Goal: Transaction & Acquisition: Purchase product/service

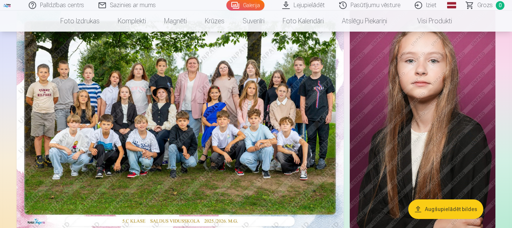
scroll to position [75, 0]
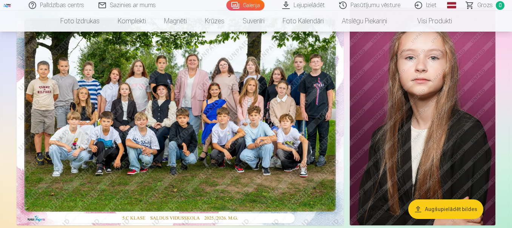
click at [214, 121] on img at bounding box center [180, 117] width 327 height 218
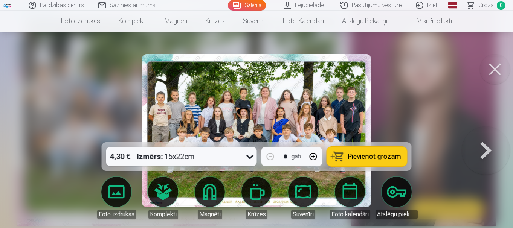
click at [490, 70] on button at bounding box center [495, 69] width 30 height 30
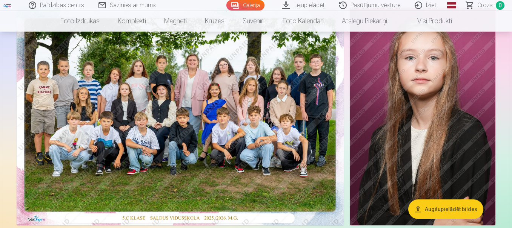
click at [183, 116] on img at bounding box center [180, 117] width 327 height 218
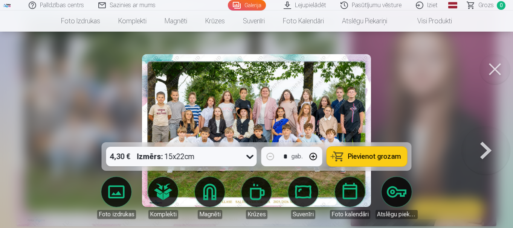
click at [361, 158] on span "Pievienot grozam" at bounding box center [374, 156] width 53 height 7
click at [487, 135] on button at bounding box center [486, 131] width 48 height 8
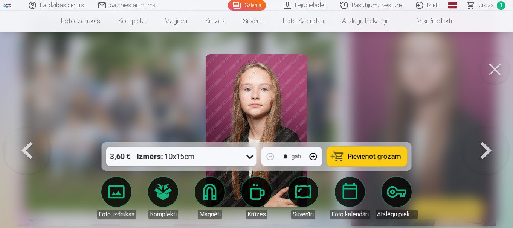
click at [487, 135] on button at bounding box center [486, 131] width 48 height 8
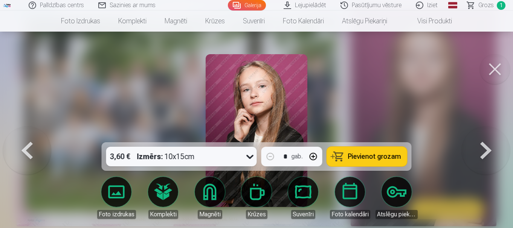
click at [487, 135] on button at bounding box center [486, 131] width 48 height 8
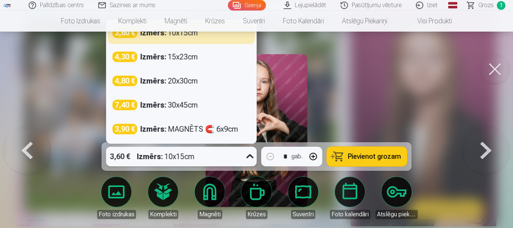
click at [249, 156] on icon at bounding box center [250, 157] width 12 height 12
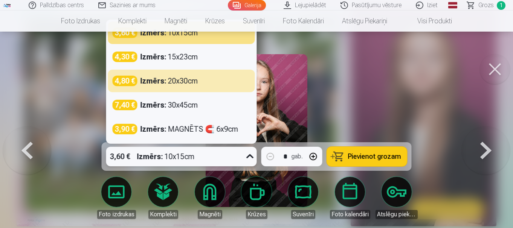
click at [432, 86] on div at bounding box center [256, 114] width 513 height 228
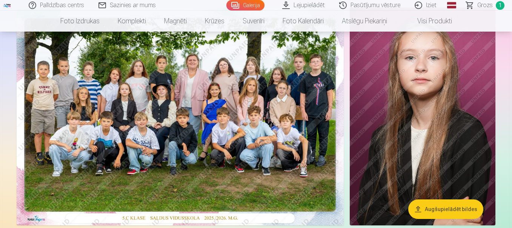
click at [261, 124] on img at bounding box center [180, 117] width 327 height 218
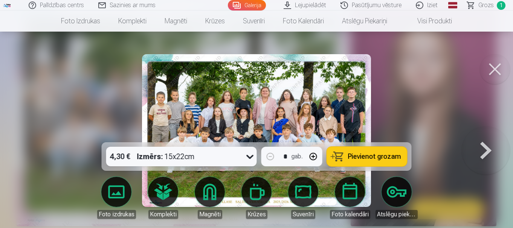
click at [482, 135] on button at bounding box center [486, 131] width 48 height 8
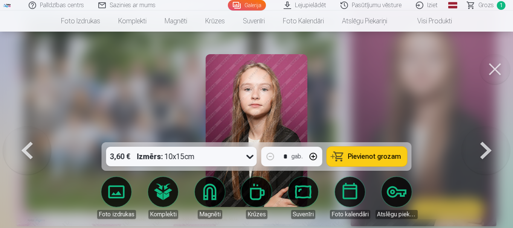
click at [483, 135] on button at bounding box center [486, 131] width 48 height 8
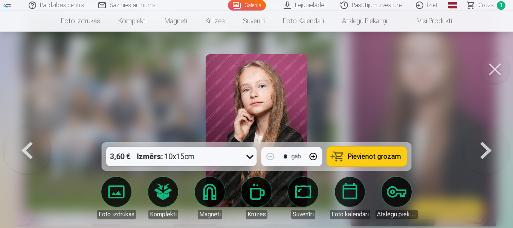
click at [483, 135] on button at bounding box center [486, 131] width 48 height 8
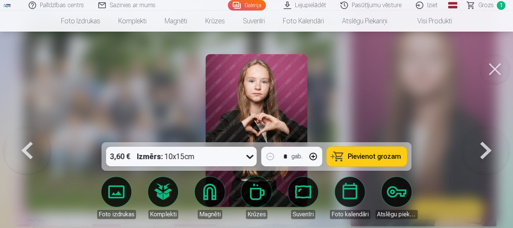
click at [487, 135] on button at bounding box center [486, 131] width 48 height 8
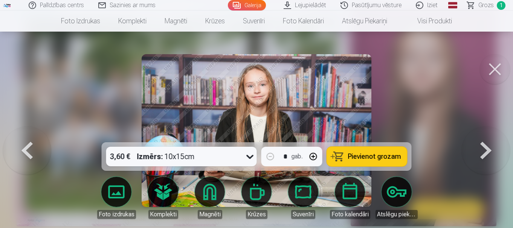
click at [487, 135] on button at bounding box center [486, 131] width 48 height 8
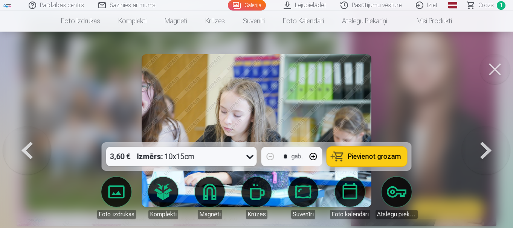
click at [22, 135] on button at bounding box center [27, 131] width 48 height 8
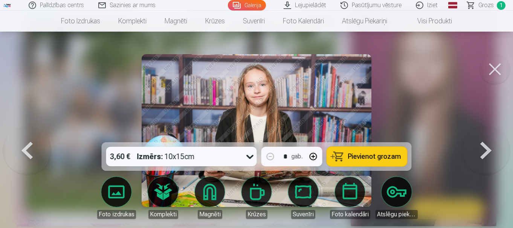
click at [369, 155] on span "Pievienot grozam" at bounding box center [374, 156] width 53 height 7
click at [487, 135] on button at bounding box center [486, 131] width 48 height 8
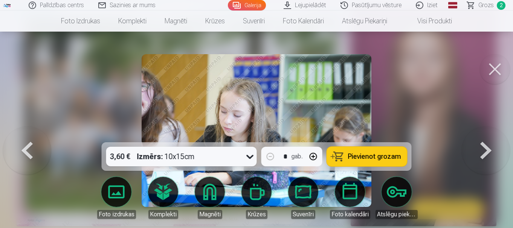
click at [366, 155] on span "Pievienot grozam" at bounding box center [374, 156] width 53 height 7
click at [490, 135] on button at bounding box center [486, 131] width 48 height 8
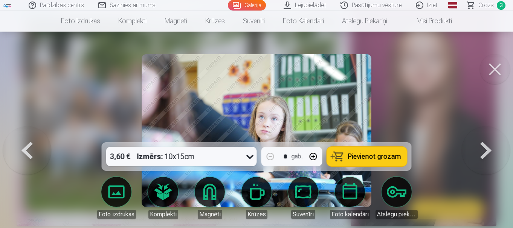
click at [373, 159] on span "Pievienot grozam" at bounding box center [374, 156] width 53 height 7
click at [487, 135] on button at bounding box center [486, 131] width 48 height 8
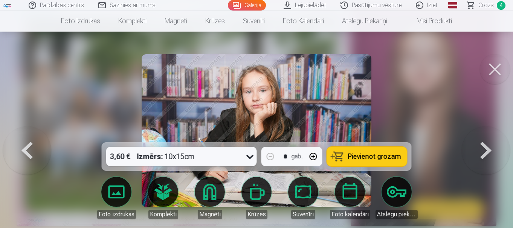
click at [397, 158] on span "Pievienot grozam" at bounding box center [374, 156] width 53 height 7
click at [487, 135] on button at bounding box center [486, 131] width 48 height 8
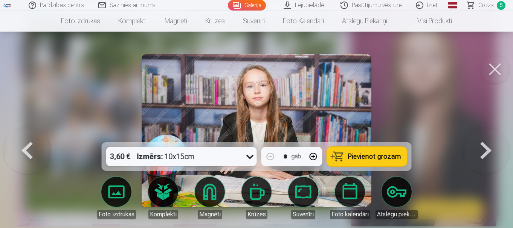
click at [487, 135] on button at bounding box center [486, 131] width 48 height 8
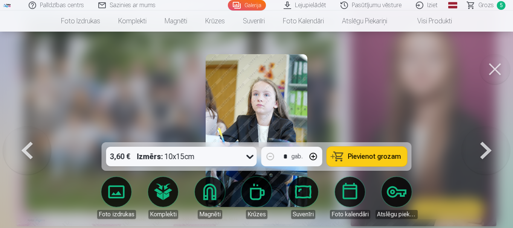
click at [486, 135] on button at bounding box center [486, 131] width 48 height 8
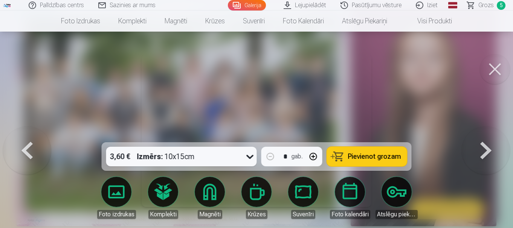
click at [487, 135] on button at bounding box center [486, 131] width 48 height 8
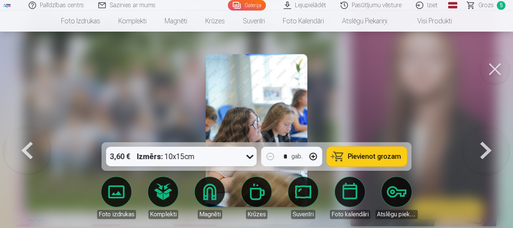
click at [487, 135] on button at bounding box center [486, 131] width 48 height 8
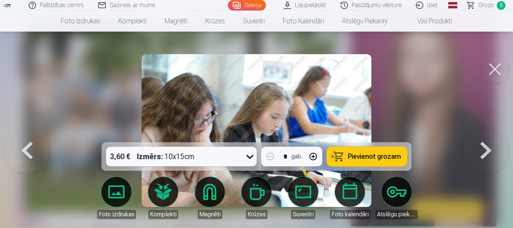
click at [487, 135] on button at bounding box center [486, 131] width 48 height 8
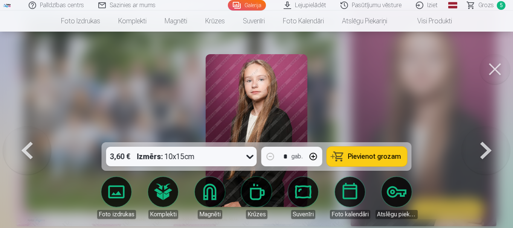
click at [487, 135] on button at bounding box center [486, 131] width 48 height 8
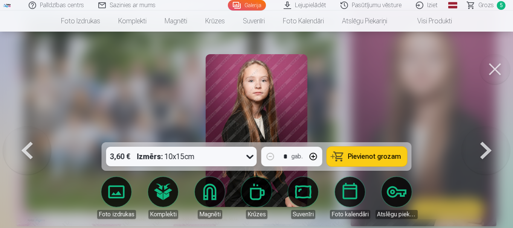
click at [487, 135] on button at bounding box center [486, 131] width 48 height 8
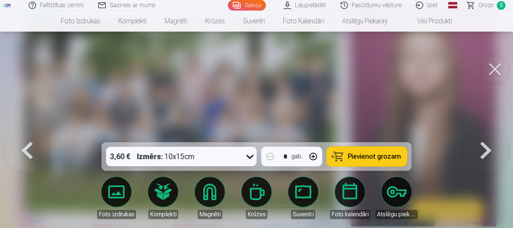
click at [487, 135] on button at bounding box center [486, 131] width 48 height 8
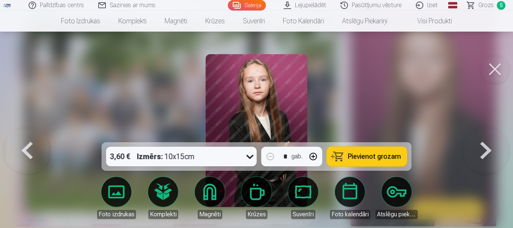
click at [487, 135] on button at bounding box center [486, 131] width 48 height 8
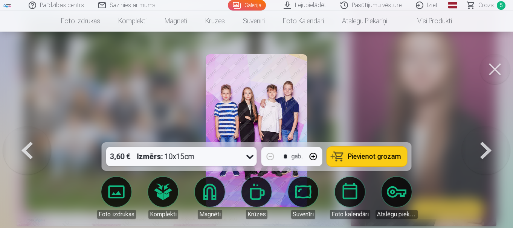
click at [380, 153] on span "Pievienot grozam" at bounding box center [374, 156] width 53 height 7
click at [486, 135] on button at bounding box center [486, 131] width 48 height 8
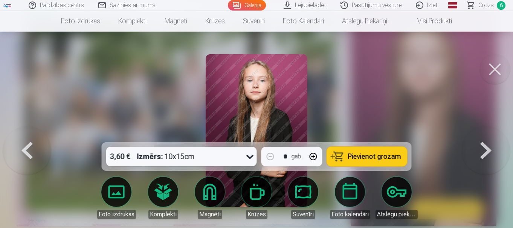
click at [486, 135] on button at bounding box center [486, 131] width 48 height 8
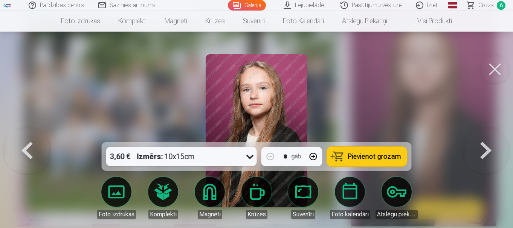
click at [486, 135] on button at bounding box center [486, 131] width 48 height 8
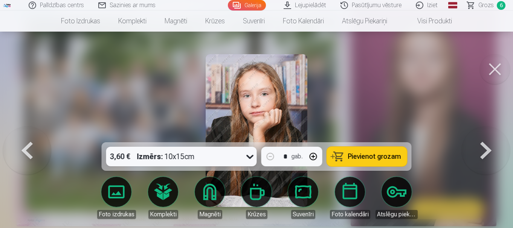
click at [486, 135] on button at bounding box center [486, 131] width 48 height 8
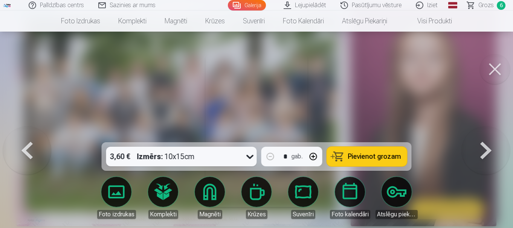
click at [486, 135] on button at bounding box center [486, 131] width 48 height 8
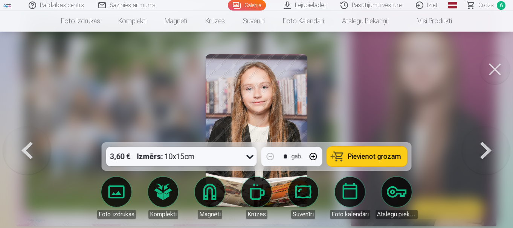
click at [486, 135] on button at bounding box center [486, 131] width 48 height 8
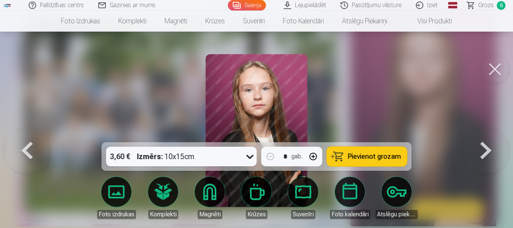
click at [486, 135] on button at bounding box center [486, 131] width 48 height 8
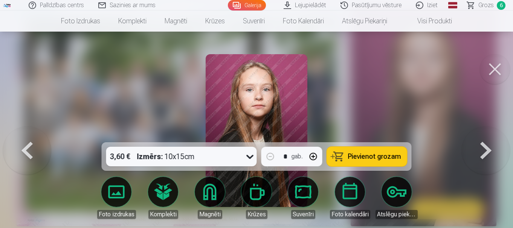
click at [486, 135] on button at bounding box center [486, 131] width 48 height 8
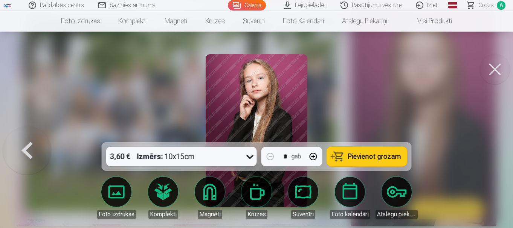
click at [486, 151] on div at bounding box center [256, 114] width 513 height 228
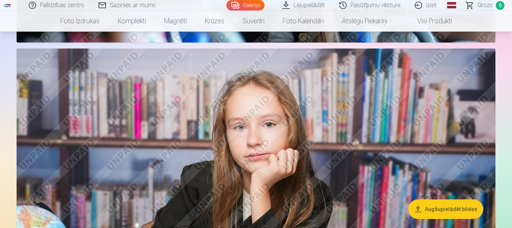
scroll to position [1659, 0]
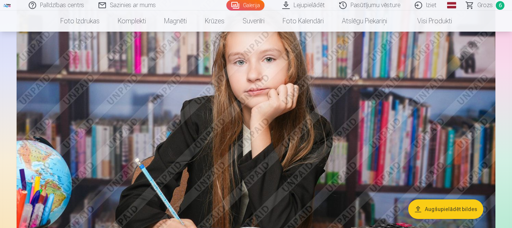
drag, startPoint x: 250, startPoint y: 106, endPoint x: 272, endPoint y: 29, distance: 79.7
click at [272, 29] on nav "Foto izdrukas Augstas kvalitātes fotoattēlu izdrukas 210 gsm papīrs, piesātināt…" at bounding box center [256, 21] width 512 height 21
click at [488, 6] on span "Grozs" at bounding box center [484, 5] width 15 height 9
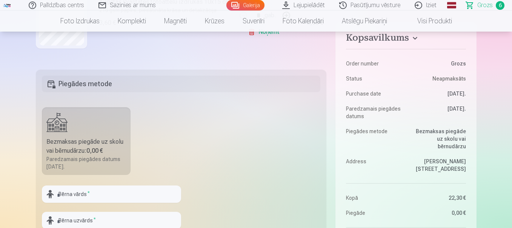
scroll to position [226, 0]
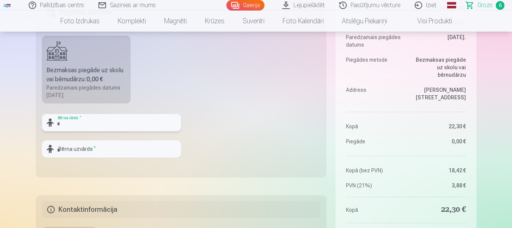
click at [113, 125] on input "text" at bounding box center [111, 122] width 139 height 17
type input "******"
click at [73, 150] on input "text" at bounding box center [111, 149] width 139 height 17
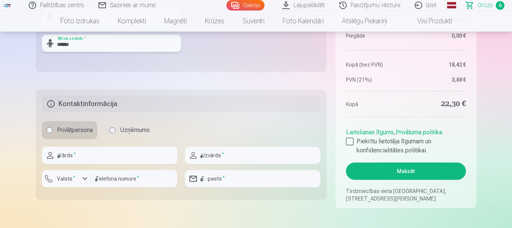
scroll to position [339, 0]
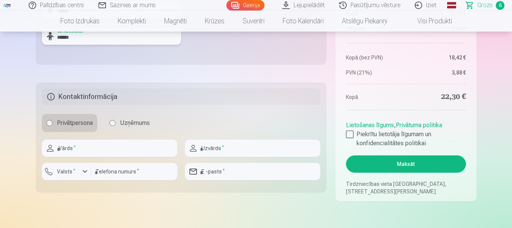
type input "******"
click at [103, 145] on input "text" at bounding box center [109, 148] width 135 height 17
type input "*****"
click at [214, 150] on input "text" at bounding box center [252, 148] width 135 height 17
type input "******"
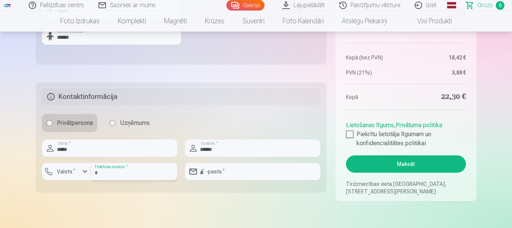
click at [118, 170] on input "number" at bounding box center [134, 171] width 86 height 17
type input "********"
click at [219, 174] on input "email" at bounding box center [252, 171] width 135 height 17
type input "**********"
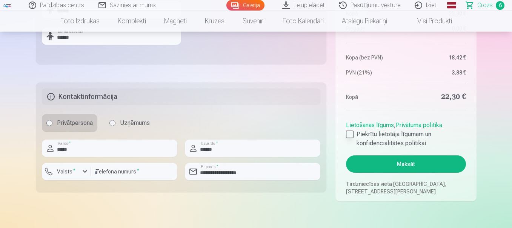
click at [348, 138] on div at bounding box center [350, 135] width 8 height 8
click at [78, 172] on div "button" at bounding box center [68, 173] width 23 height 8
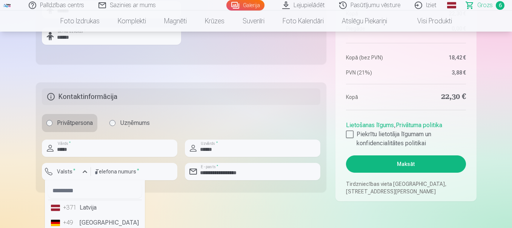
click at [94, 208] on li "+371 Latvija" at bounding box center [95, 208] width 94 height 15
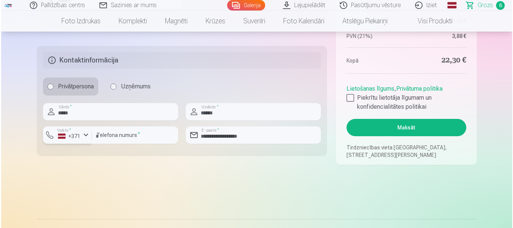
scroll to position [377, 0]
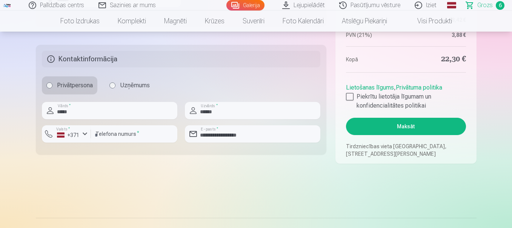
click at [408, 127] on button "Maksāt" at bounding box center [405, 126] width 119 height 17
